Goal: Transaction & Acquisition: Purchase product/service

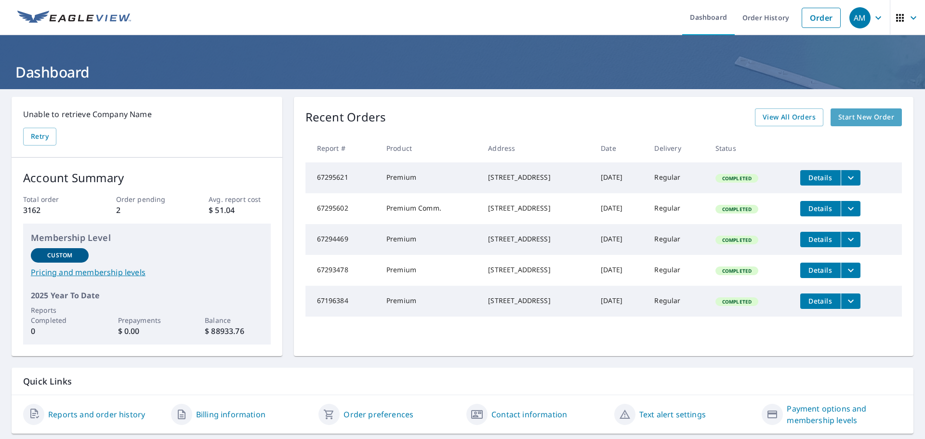
click at [874, 119] on span "Start New Order" at bounding box center [866, 117] width 56 height 12
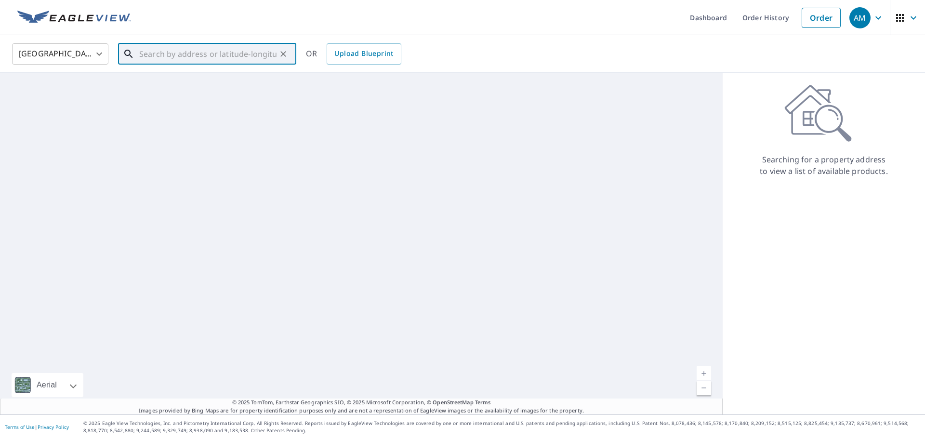
click at [194, 58] on input "text" at bounding box center [207, 53] width 137 height 27
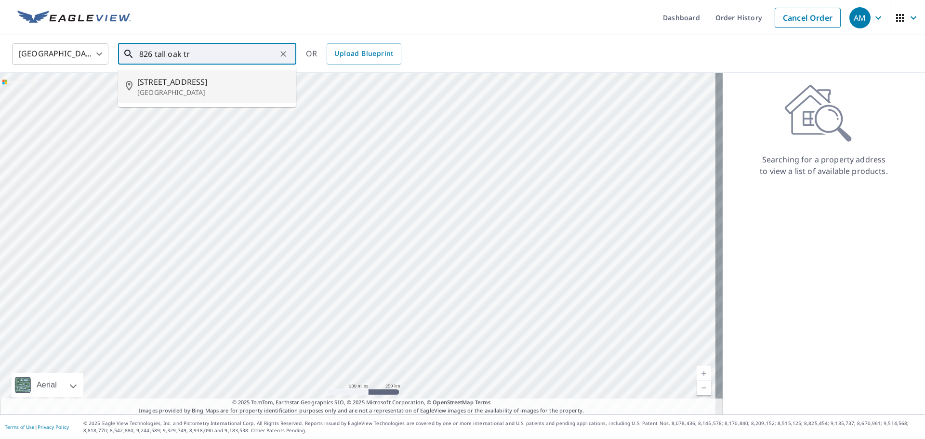
click at [158, 78] on span "[STREET_ADDRESS]" at bounding box center [212, 82] width 151 height 12
type input "[STREET_ADDRESS]"
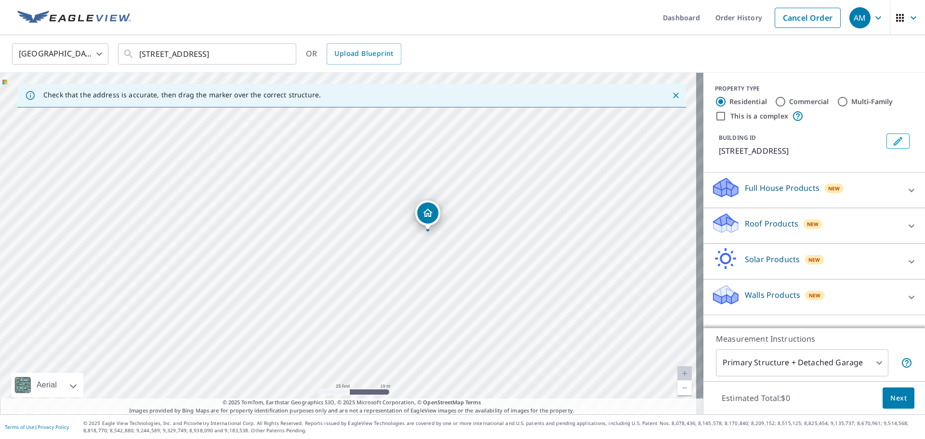
drag, startPoint x: 403, startPoint y: 233, endPoint x: 468, endPoint y: 183, distance: 82.5
click at [468, 183] on div "[STREET_ADDRESS]" at bounding box center [351, 244] width 703 height 342
click at [890, 397] on span "Next" at bounding box center [898, 398] width 16 height 12
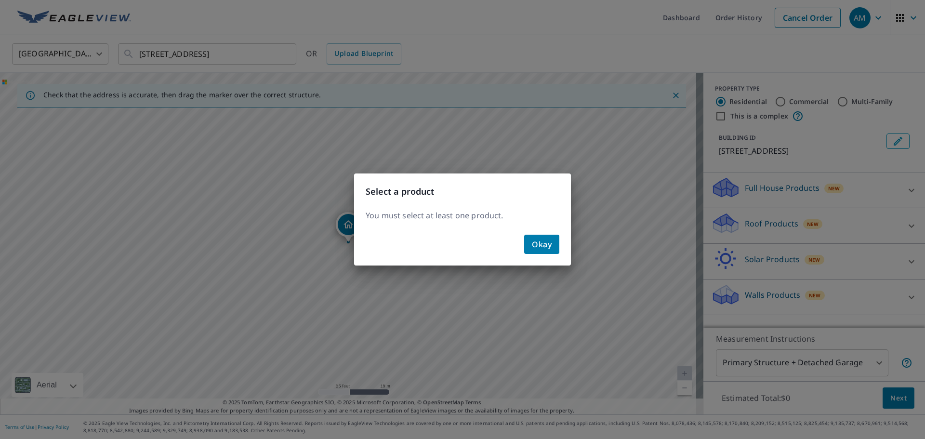
click at [559, 249] on div "Okay" at bounding box center [462, 248] width 217 height 35
click at [555, 246] on button "Okay" at bounding box center [541, 244] width 35 height 19
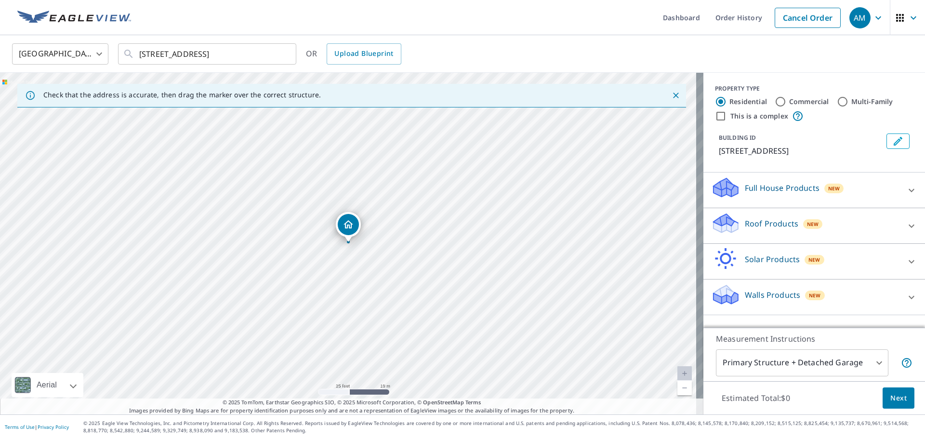
click at [909, 225] on icon at bounding box center [912, 225] width 6 height 3
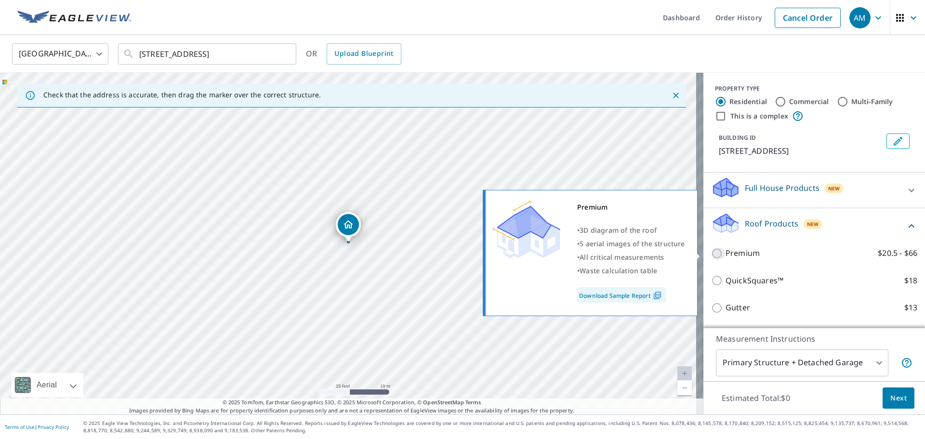
click at [711, 254] on input "Premium $20.5 - $66" at bounding box center [718, 254] width 14 height 12
checkbox input "true"
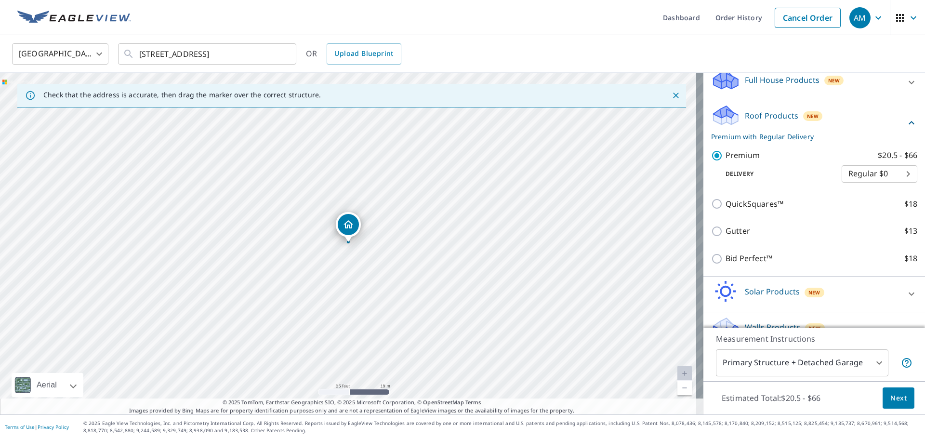
scroll to position [128, 0]
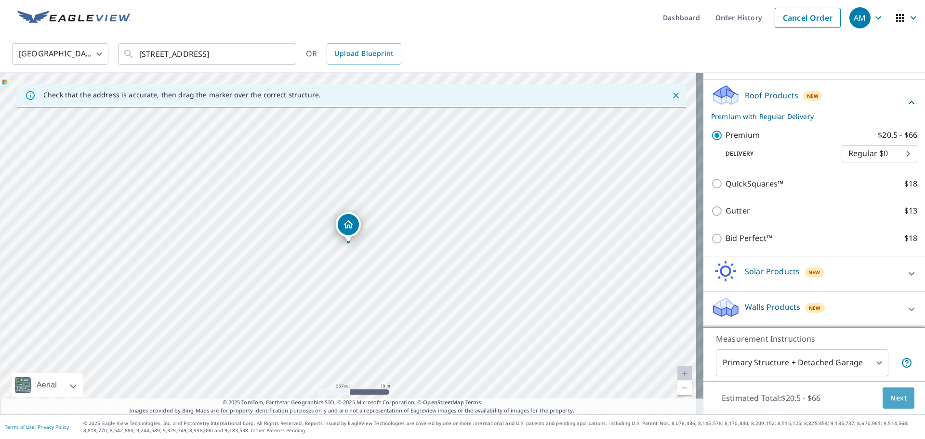
click at [898, 401] on span "Next" at bounding box center [898, 398] width 16 height 12
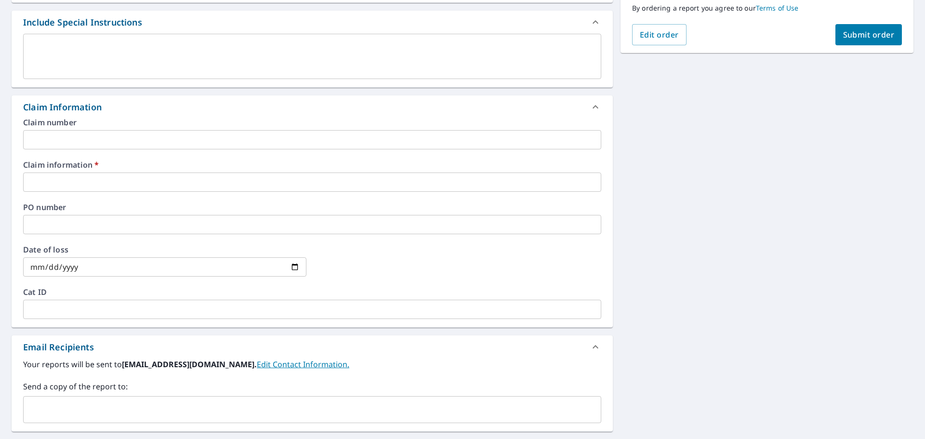
scroll to position [289, 0]
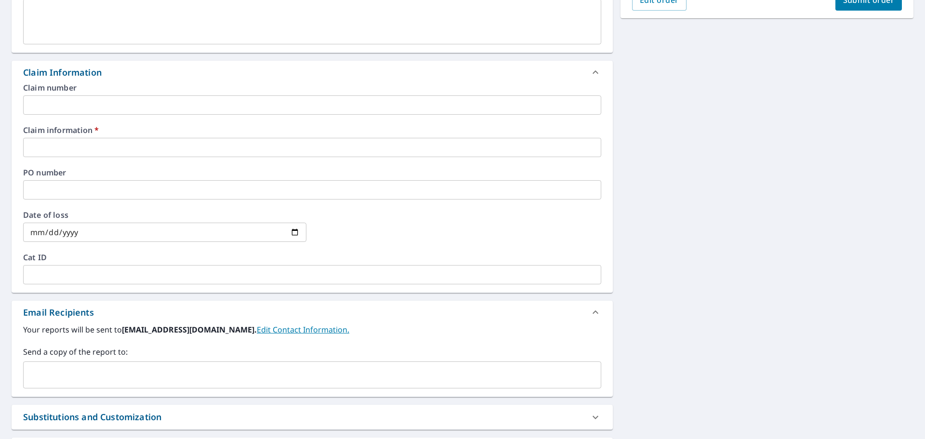
click at [101, 141] on input "text" at bounding box center [312, 147] width 578 height 19
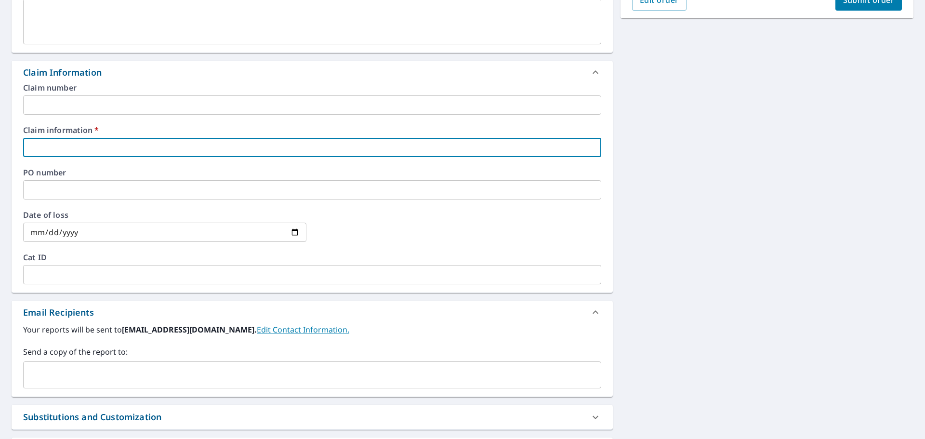
type input "[PERSON_NAME]"
checkbox input "true"
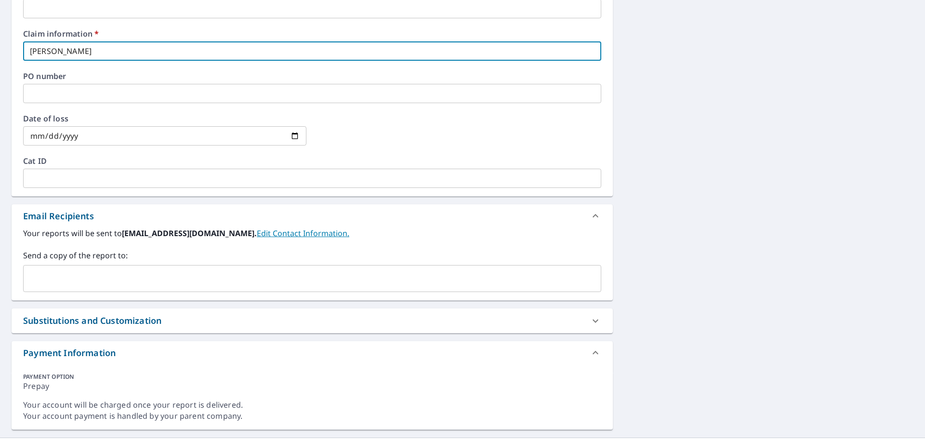
scroll to position [409, 0]
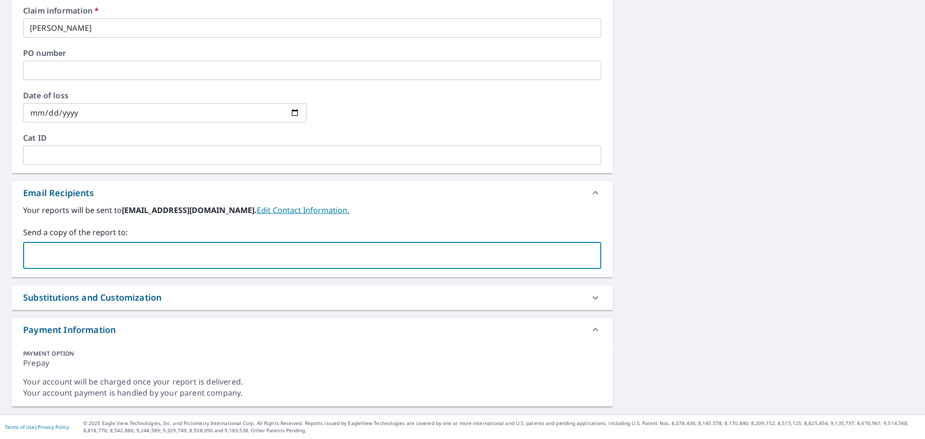
click at [166, 254] on input "text" at bounding box center [304, 255] width 555 height 18
type input "[PERSON_NAME][EMAIL_ADDRESS][PERSON_NAME][DOMAIN_NAME]"
checkbox input "true"
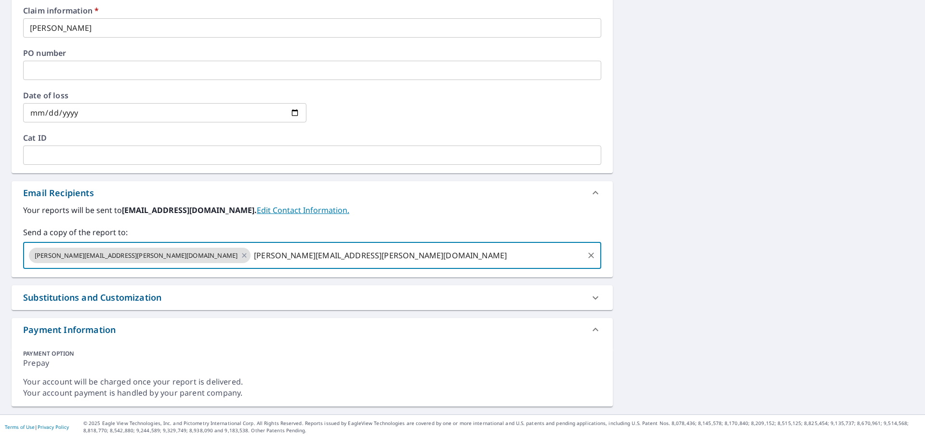
type input "[PERSON_NAME][EMAIL_ADDRESS][PERSON_NAME][DOMAIN_NAME]"
checkbox input "true"
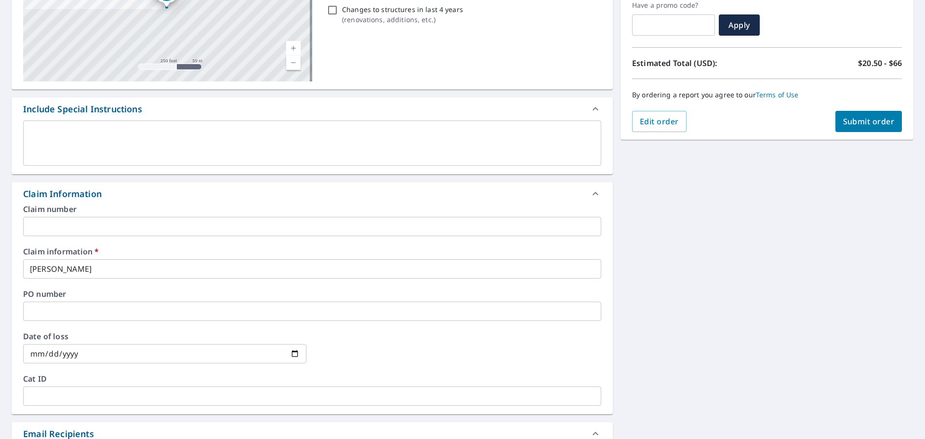
scroll to position [119, 0]
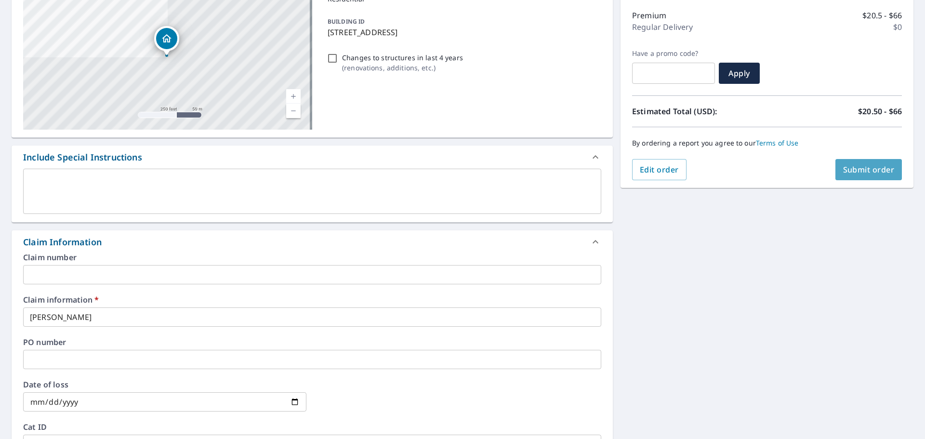
click at [854, 169] on span "Submit order" at bounding box center [869, 169] width 52 height 11
checkbox input "true"
